Goal: Task Accomplishment & Management: Complete application form

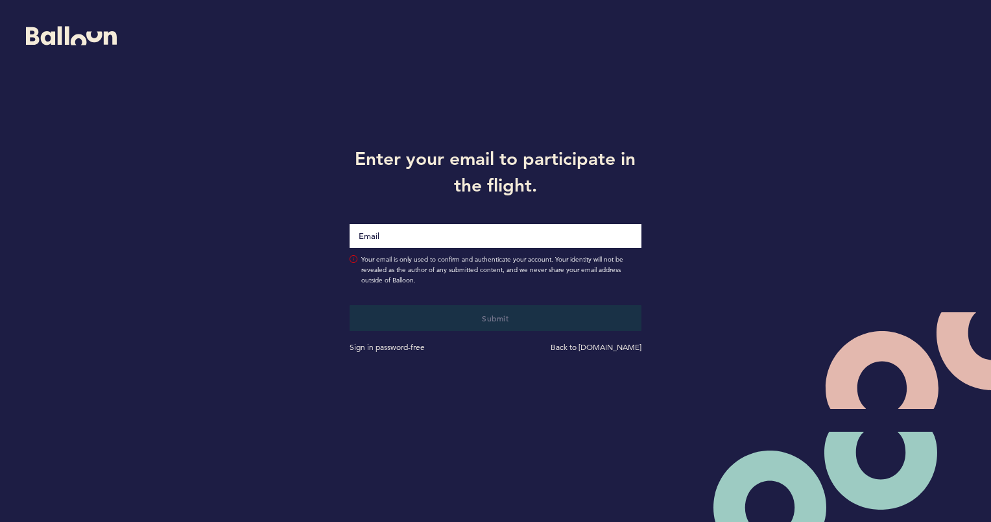
click at [412, 234] on input "Email" at bounding box center [495, 236] width 291 height 24
type input "[PERSON_NAME][EMAIL_ADDRESS][PERSON_NAME][DOMAIN_NAME]"
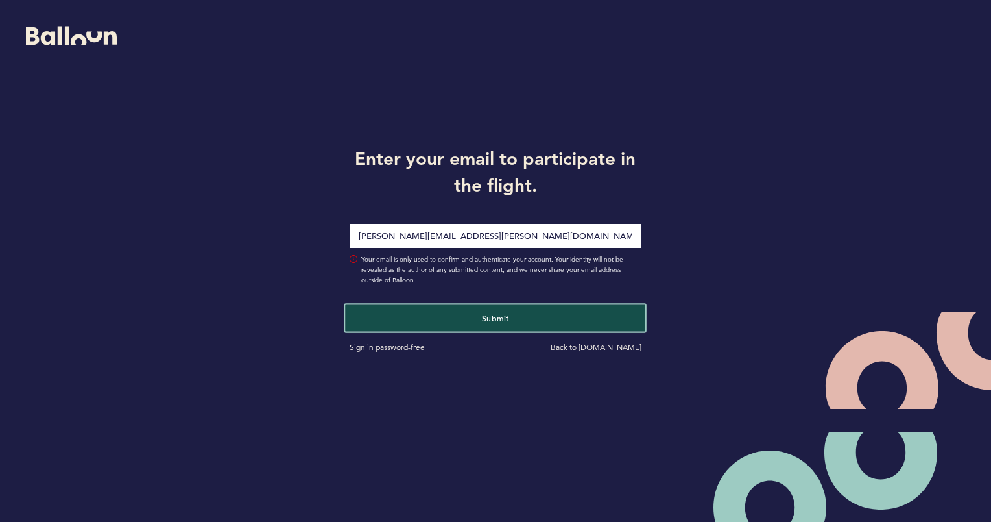
click at [513, 313] on button "Submit" at bounding box center [496, 317] width 300 height 27
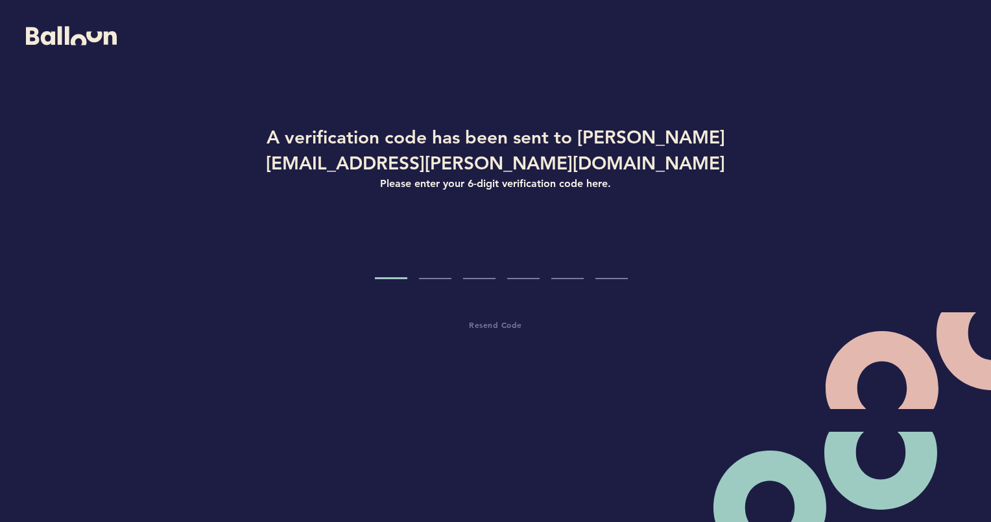
click at [397, 263] on input "Code digit 1" at bounding box center [391, 254] width 32 height 49
type input "9"
type input "1"
type input "5"
type input "8"
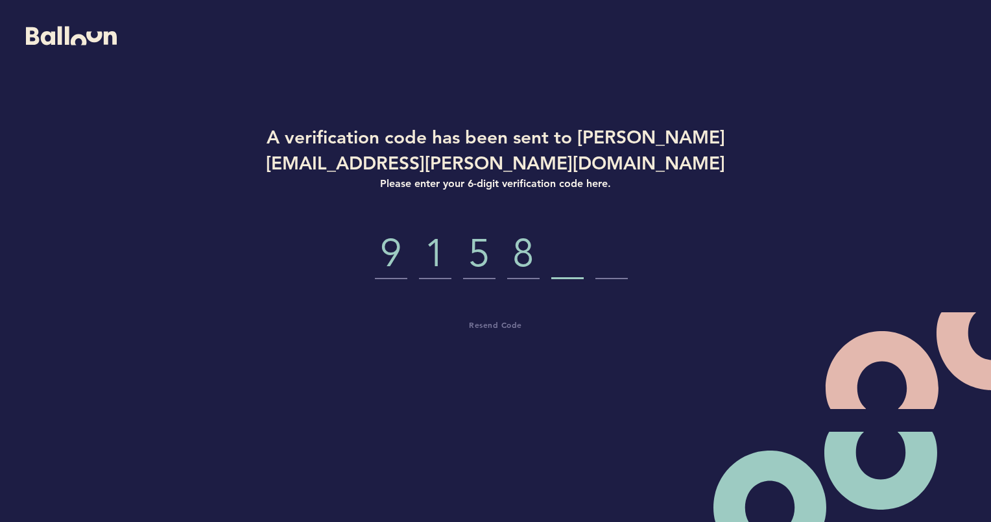
type input "0"
type input "8"
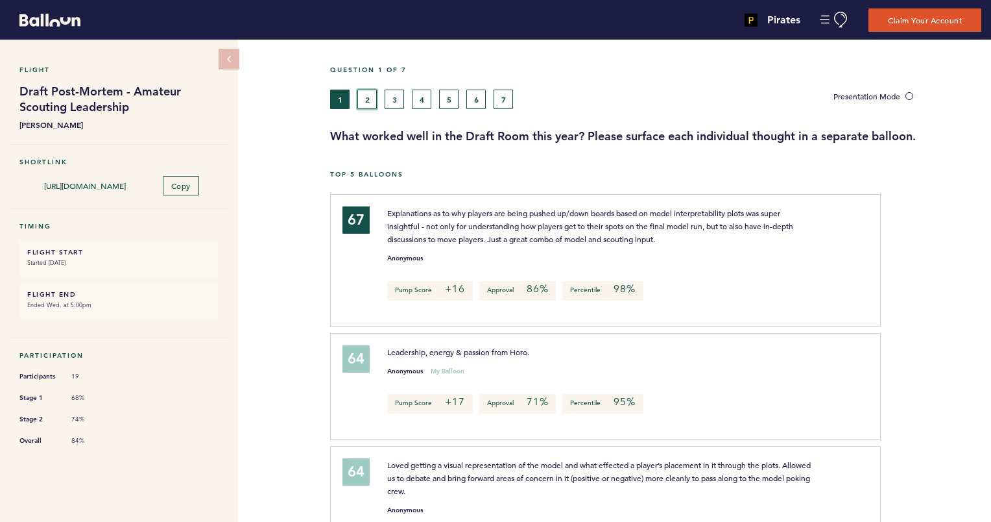
click at [367, 91] on button "2" at bounding box center [366, 99] width 19 height 19
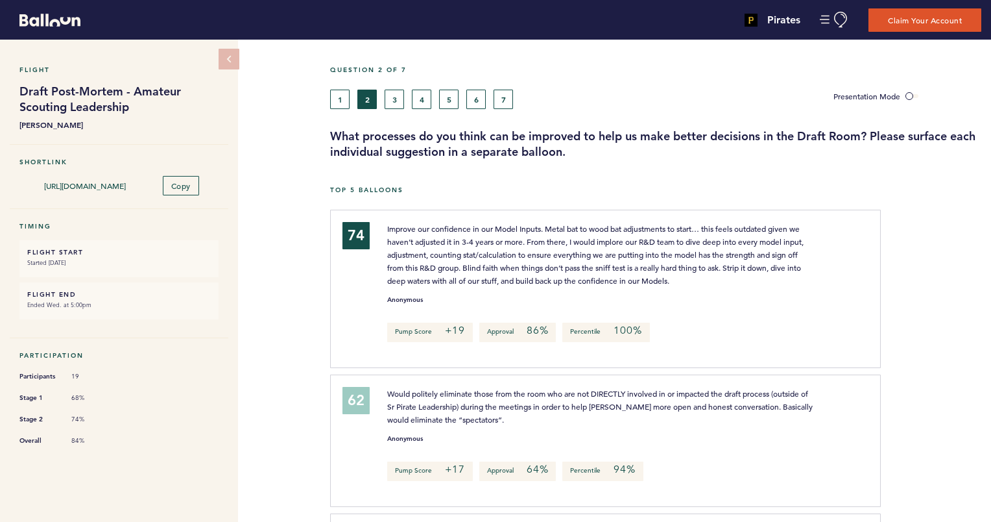
click at [393, 95] on button "3" at bounding box center [394, 99] width 19 height 19
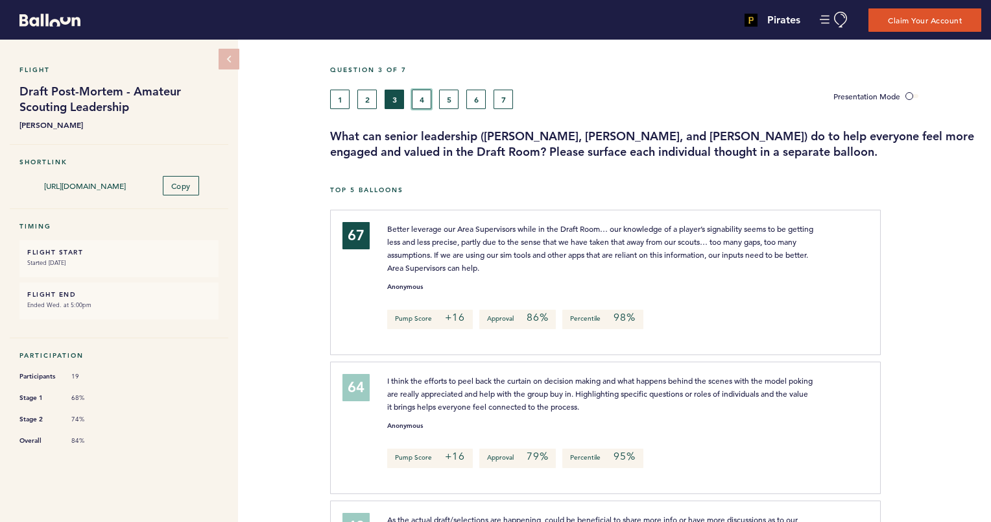
click at [426, 93] on button "4" at bounding box center [421, 99] width 19 height 19
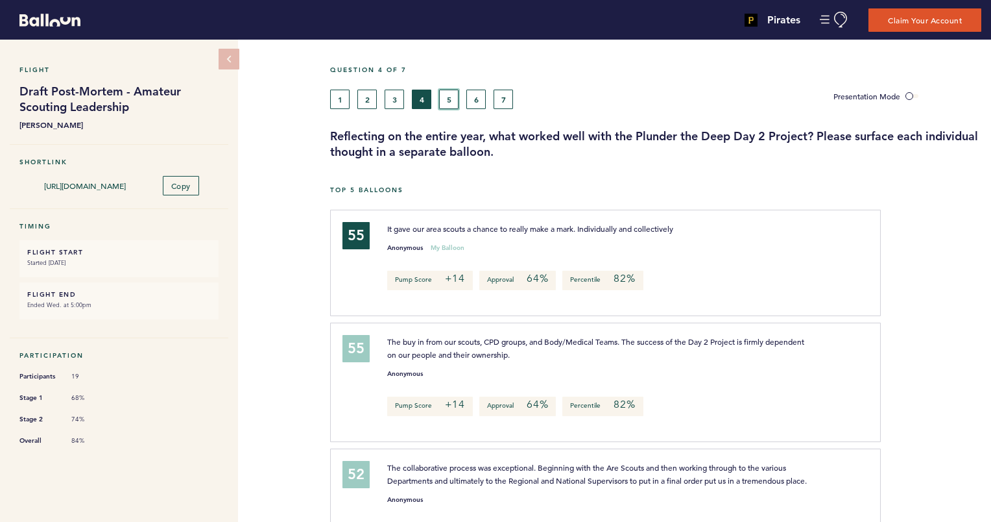
click at [451, 100] on button "5" at bounding box center [448, 99] width 19 height 19
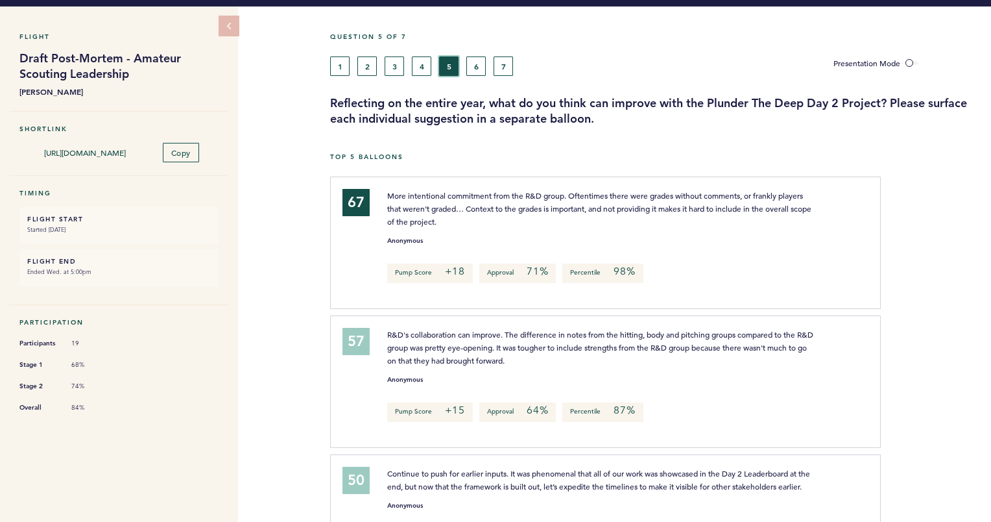
scroll to position [26, 0]
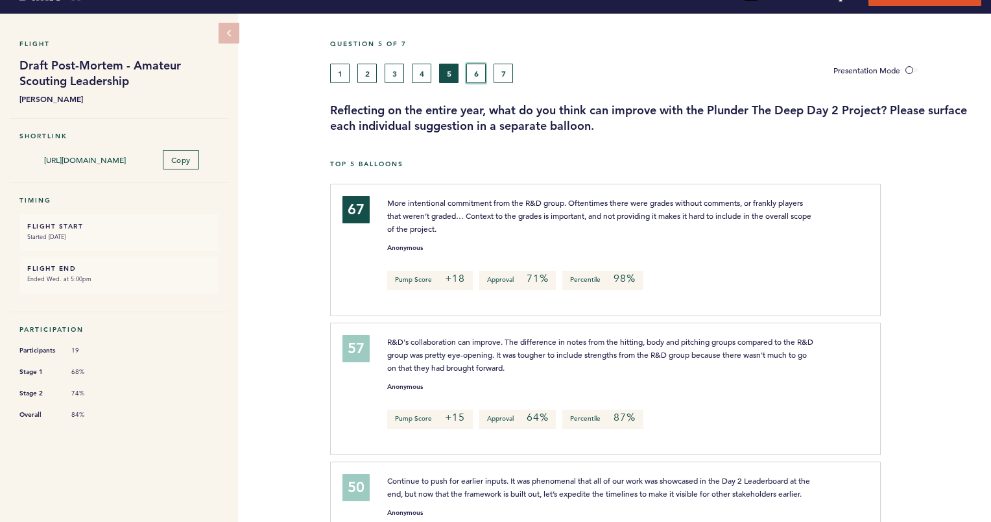
click at [478, 67] on button "6" at bounding box center [475, 73] width 19 height 19
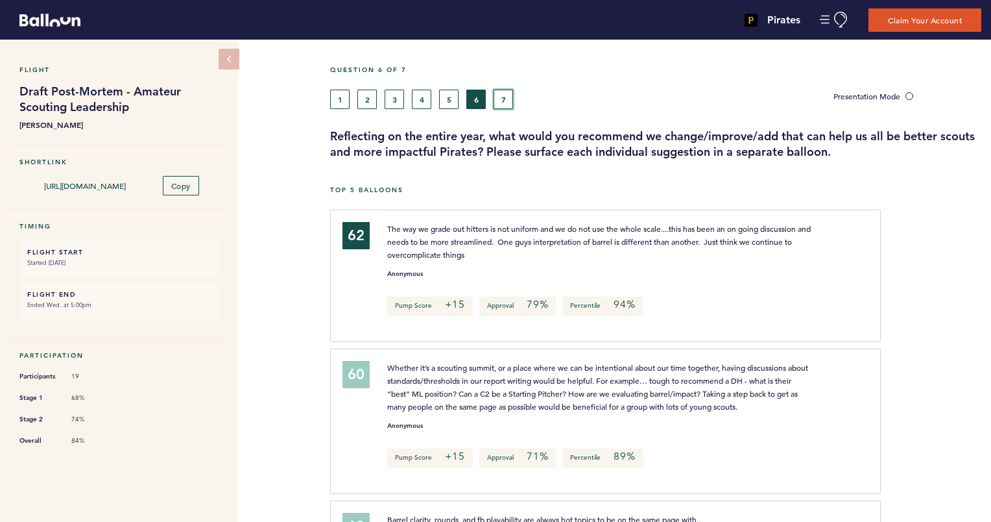
click at [506, 90] on button "7" at bounding box center [503, 99] width 19 height 19
